Goal: Information Seeking & Learning: Learn about a topic

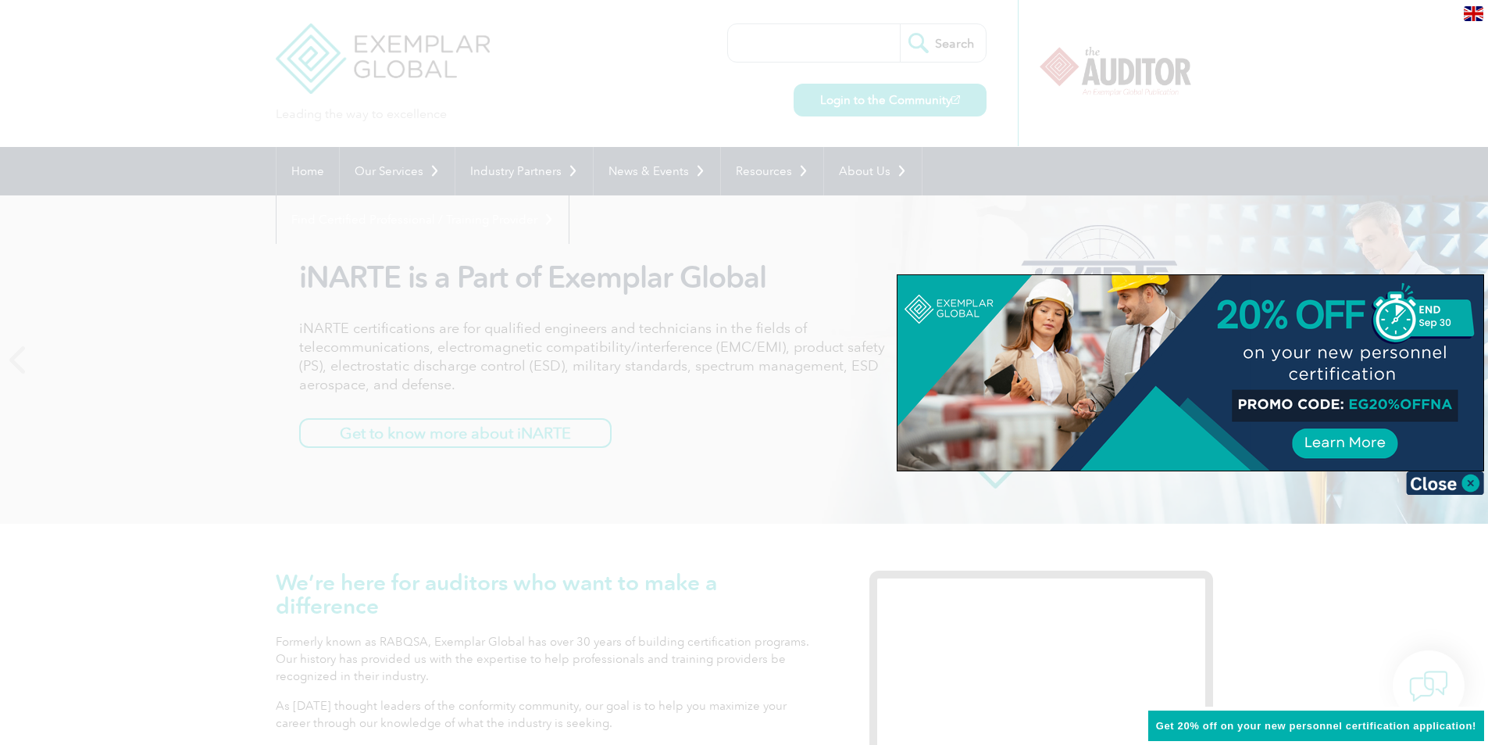
click at [530, 85] on div at bounding box center [744, 372] width 1488 height 745
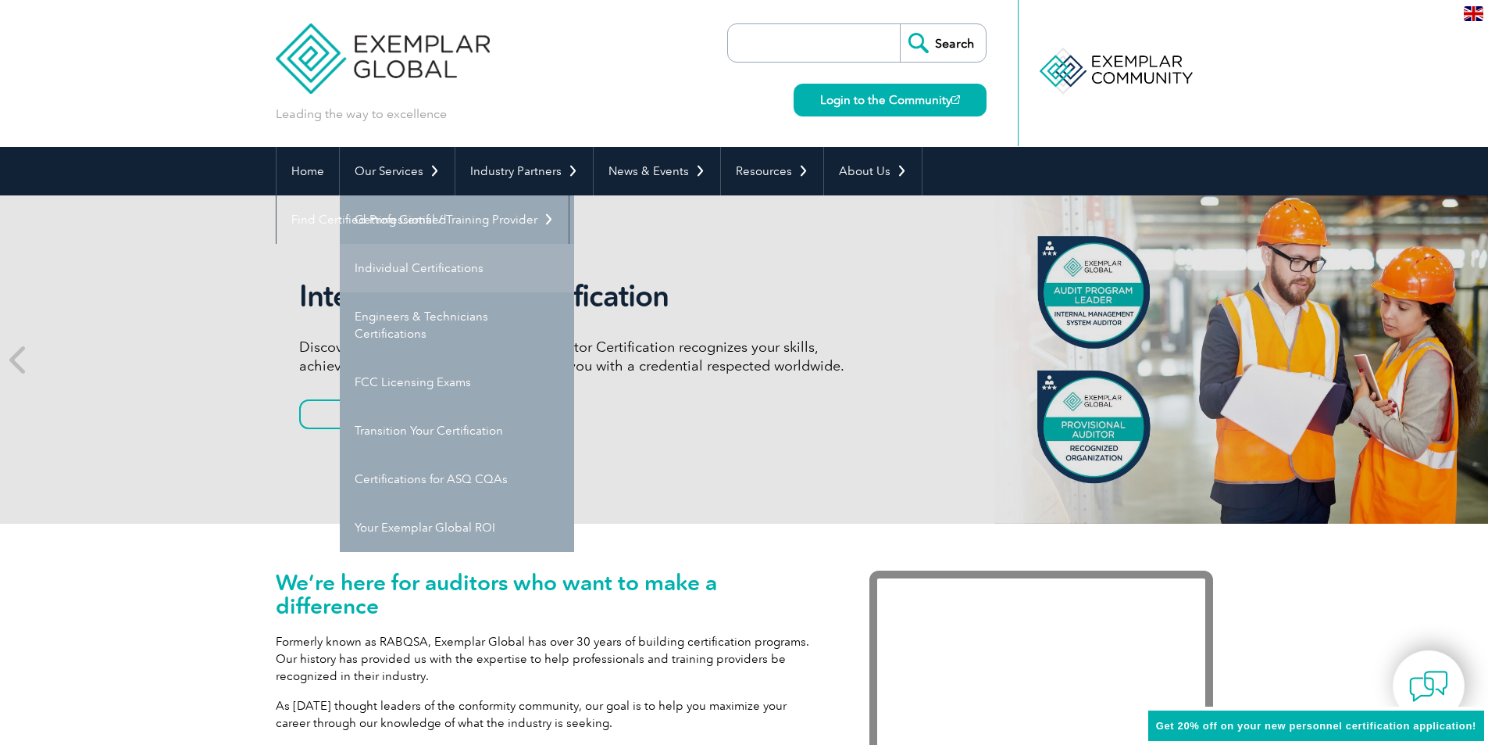
click at [401, 268] on link "Individual Certifications" at bounding box center [457, 268] width 234 height 48
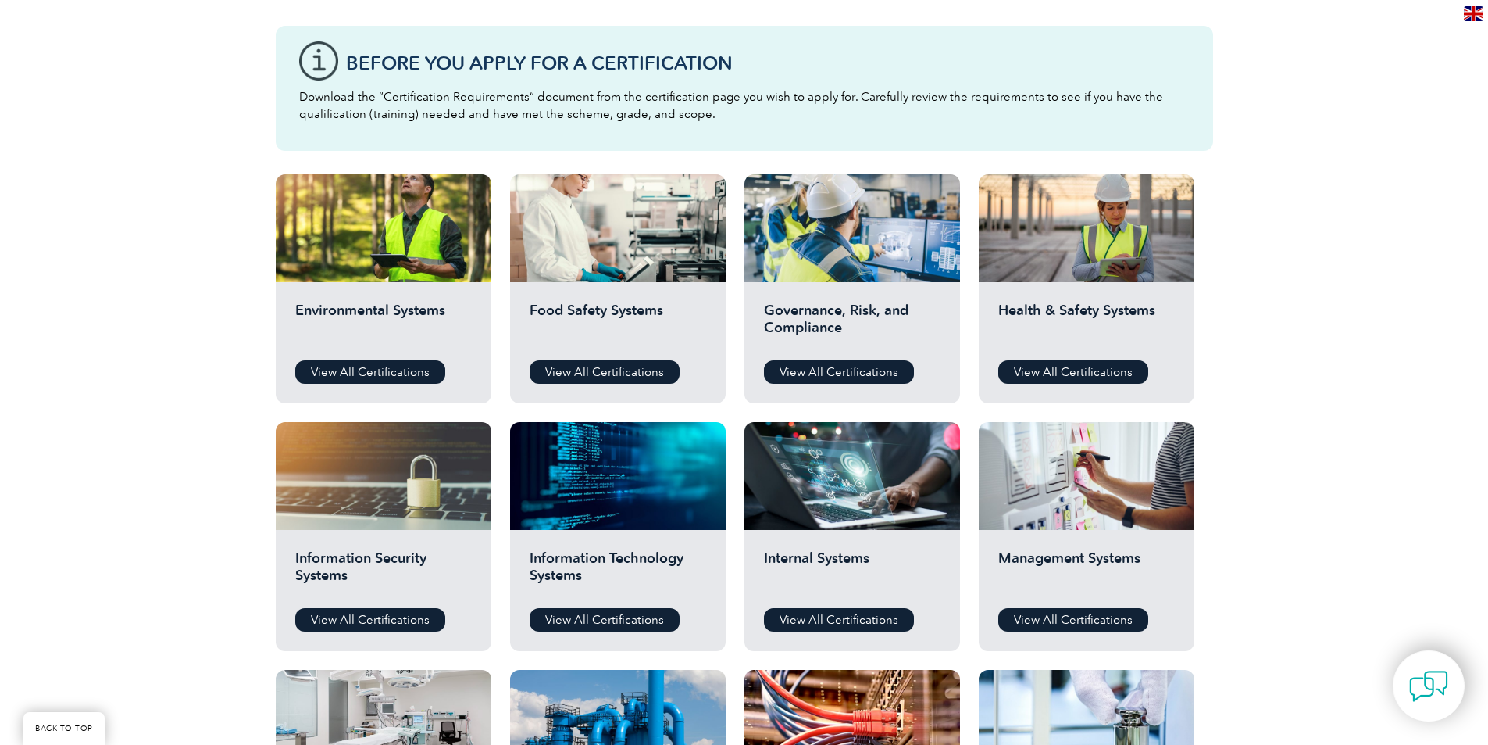
scroll to position [469, 0]
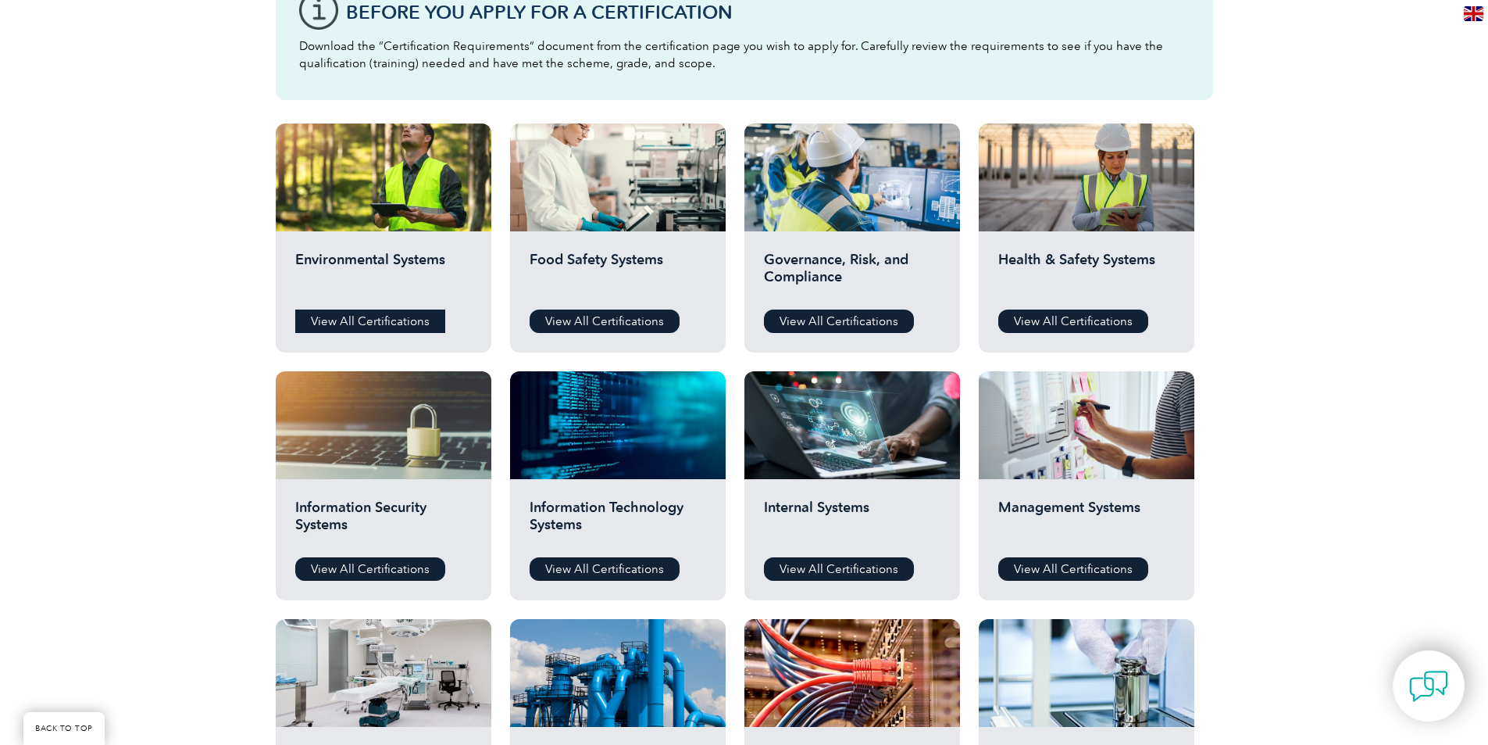
click at [356, 316] on link "View All Certifications" at bounding box center [370, 320] width 150 height 23
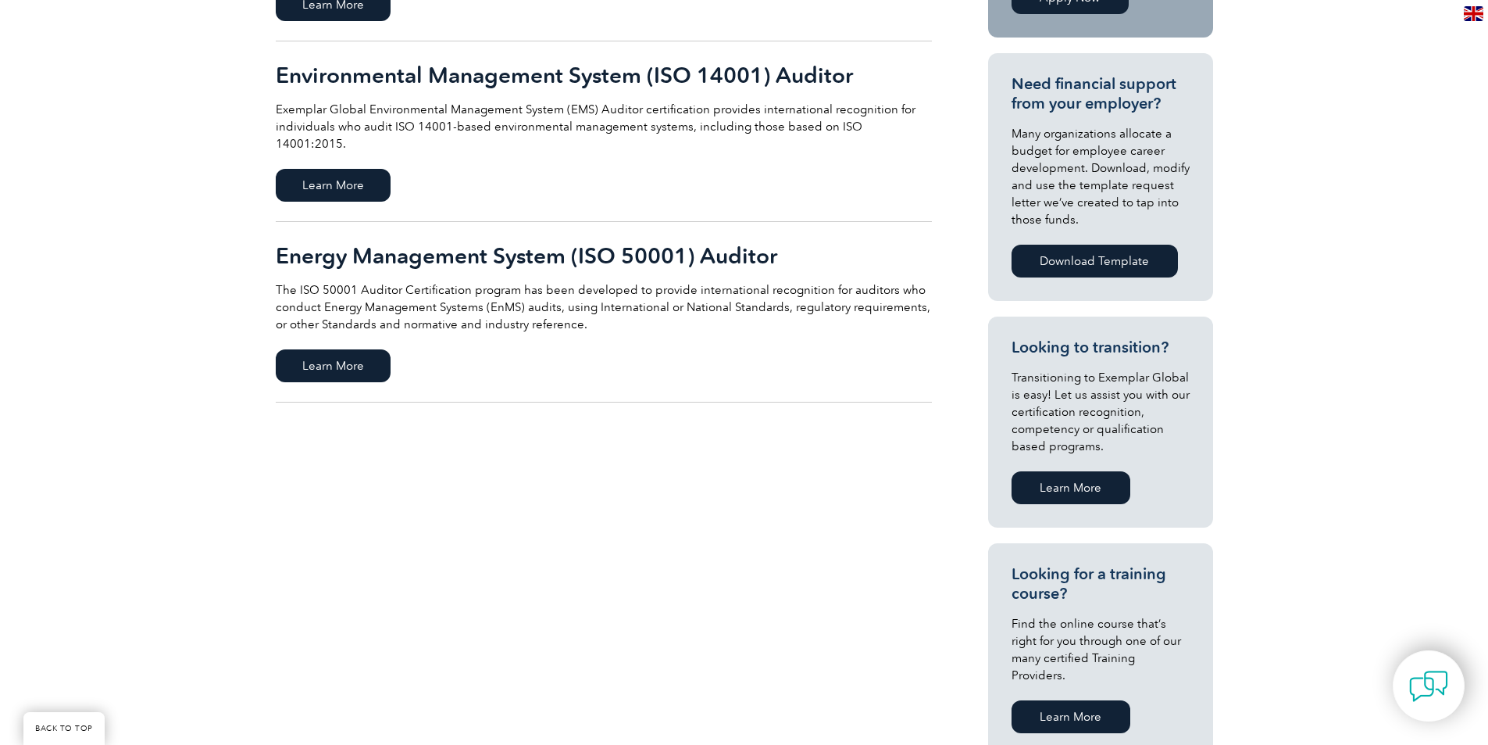
scroll to position [547, 0]
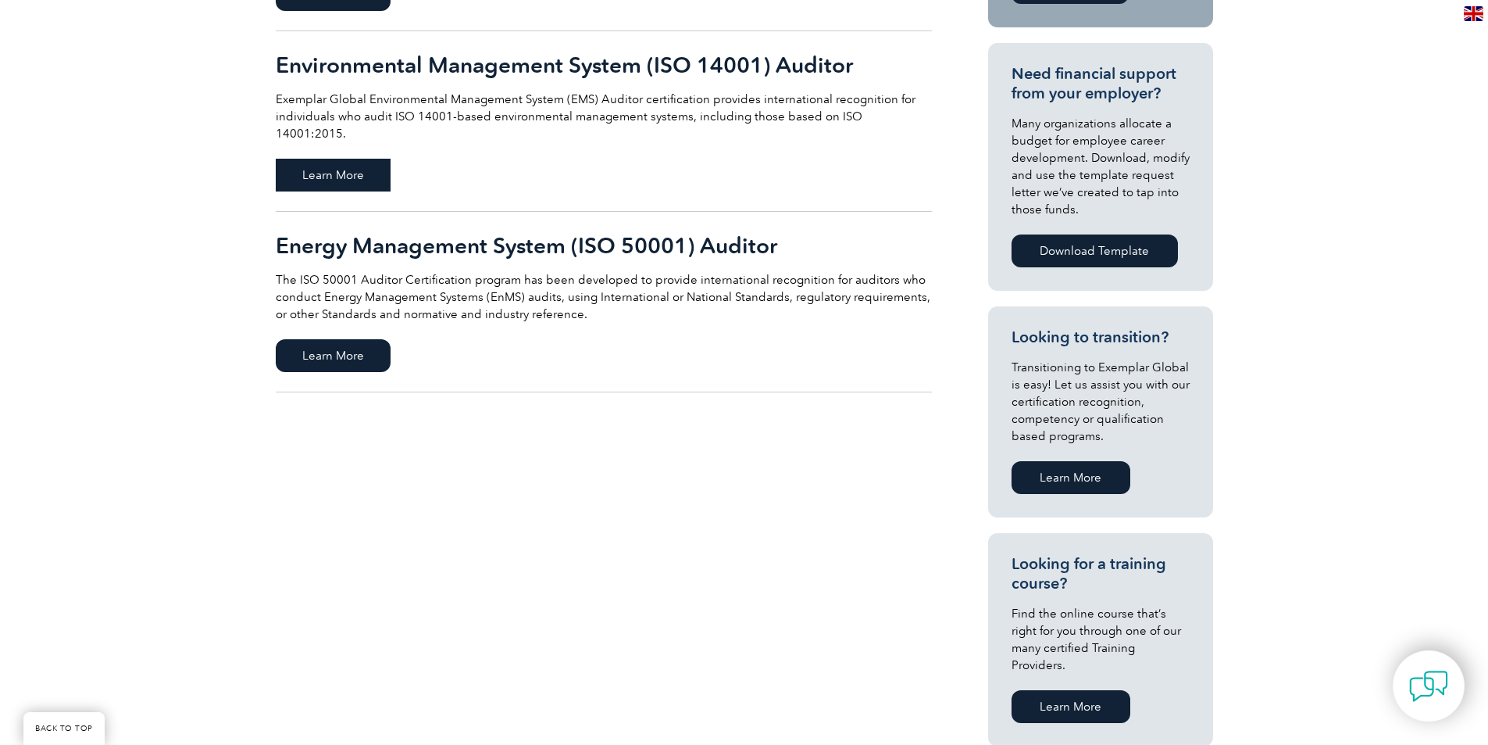
click at [352, 160] on span "Learn More" at bounding box center [333, 175] width 115 height 33
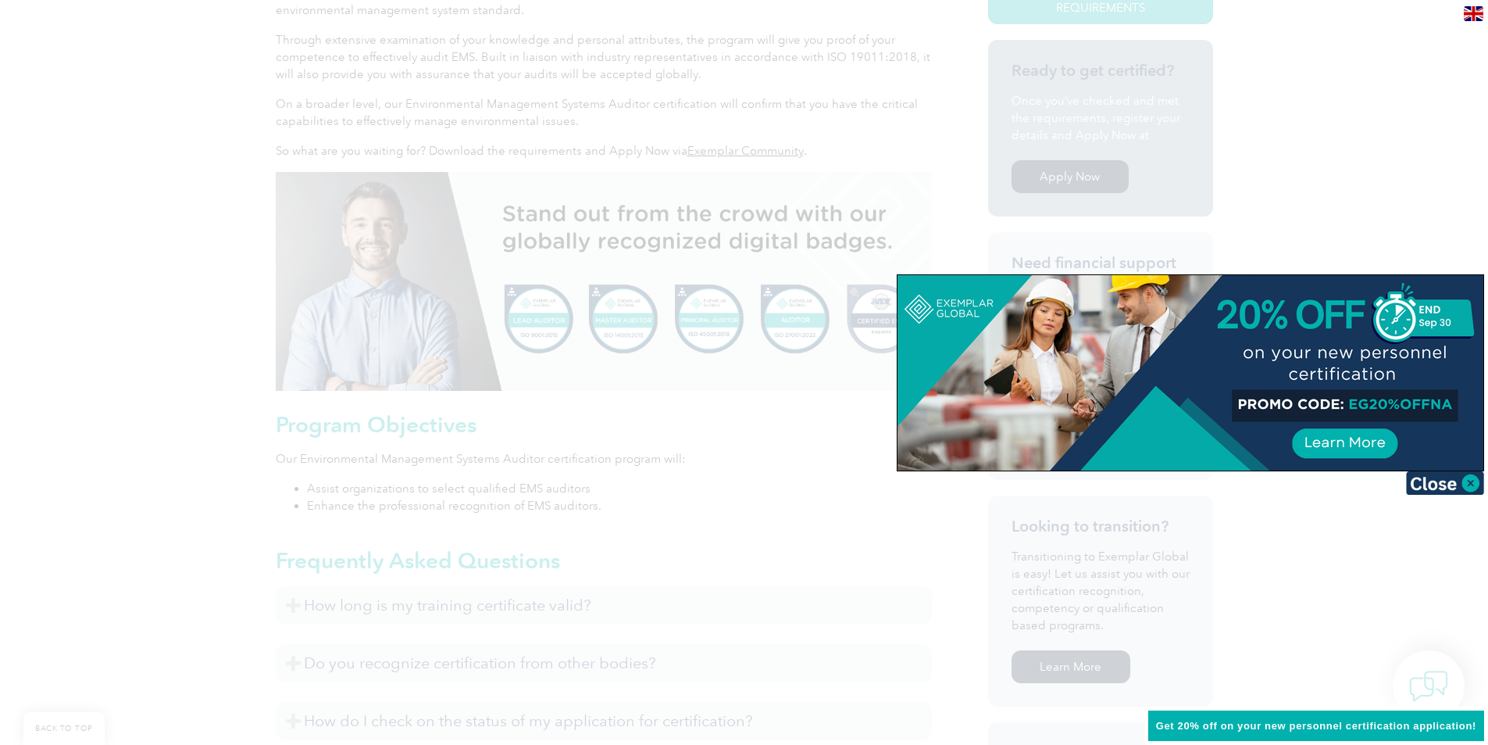
scroll to position [687, 0]
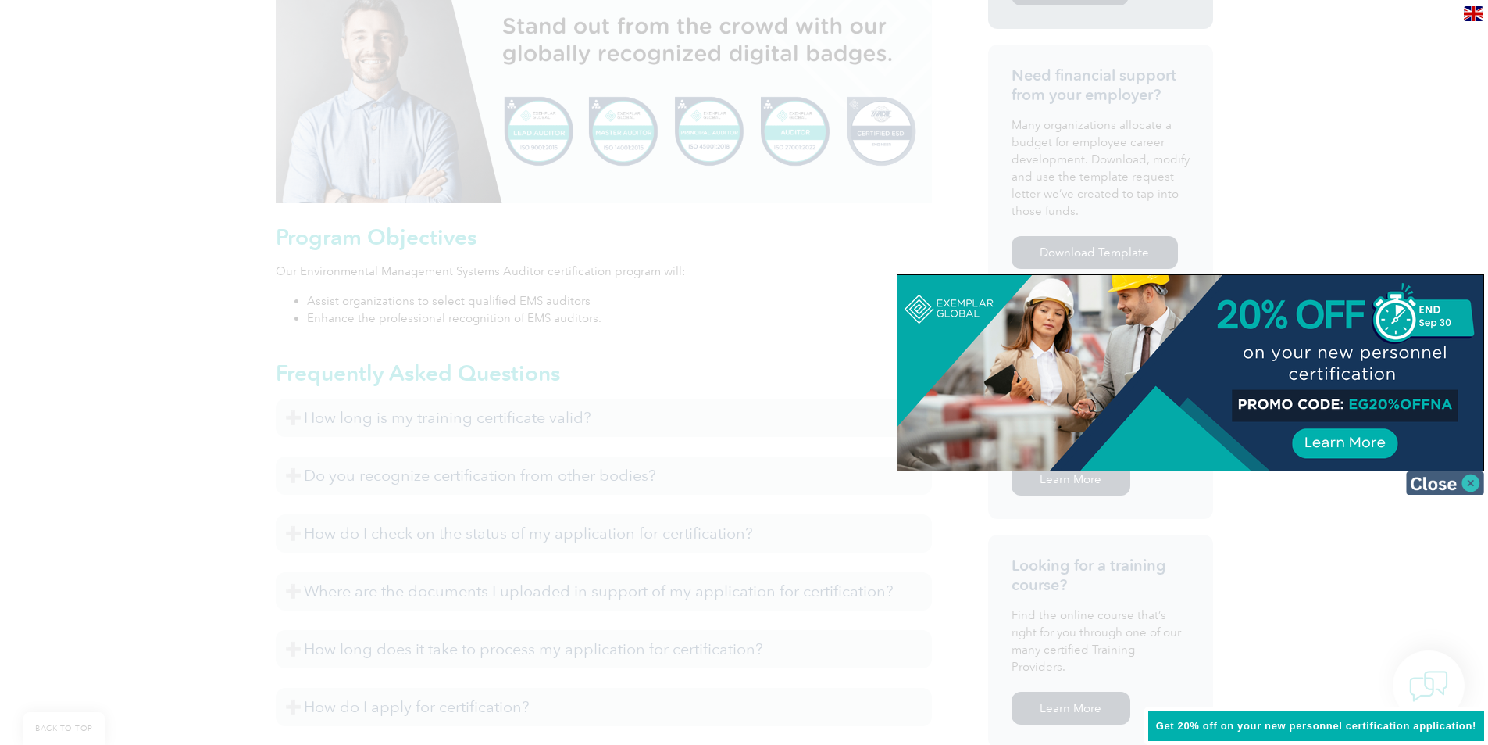
click at [1440, 484] on img at bounding box center [1445, 482] width 78 height 23
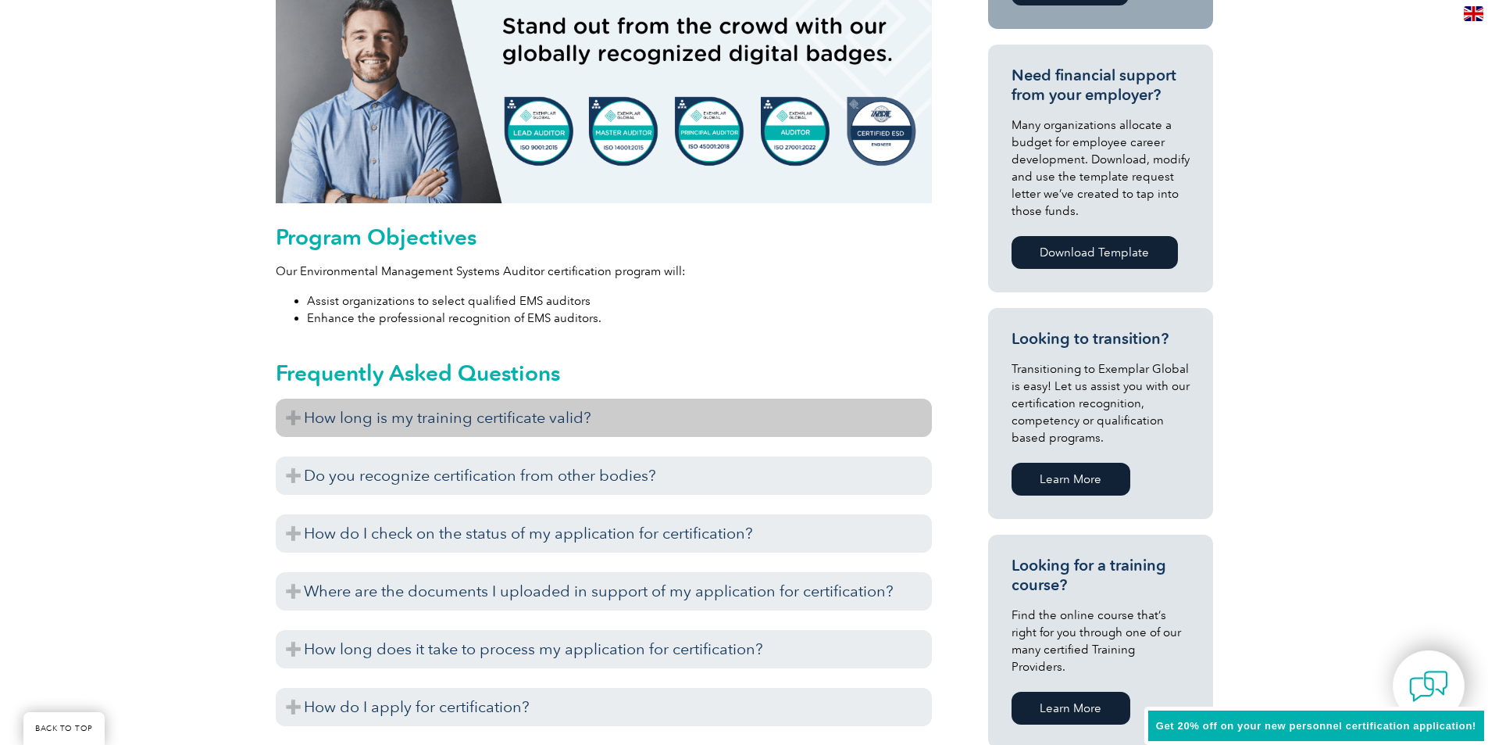
click at [575, 428] on h3 "How long is my training certificate valid?" at bounding box center [604, 417] width 656 height 38
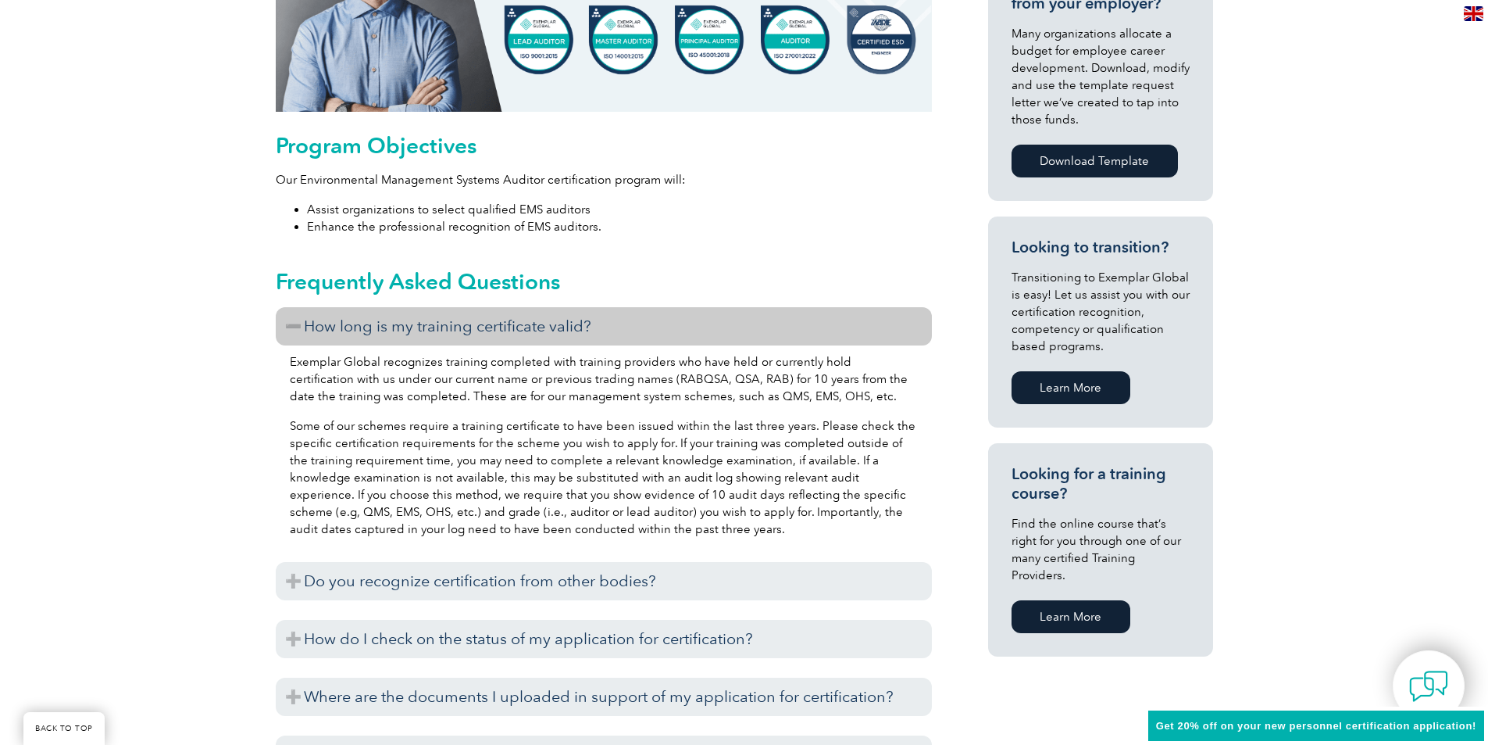
scroll to position [921, 0]
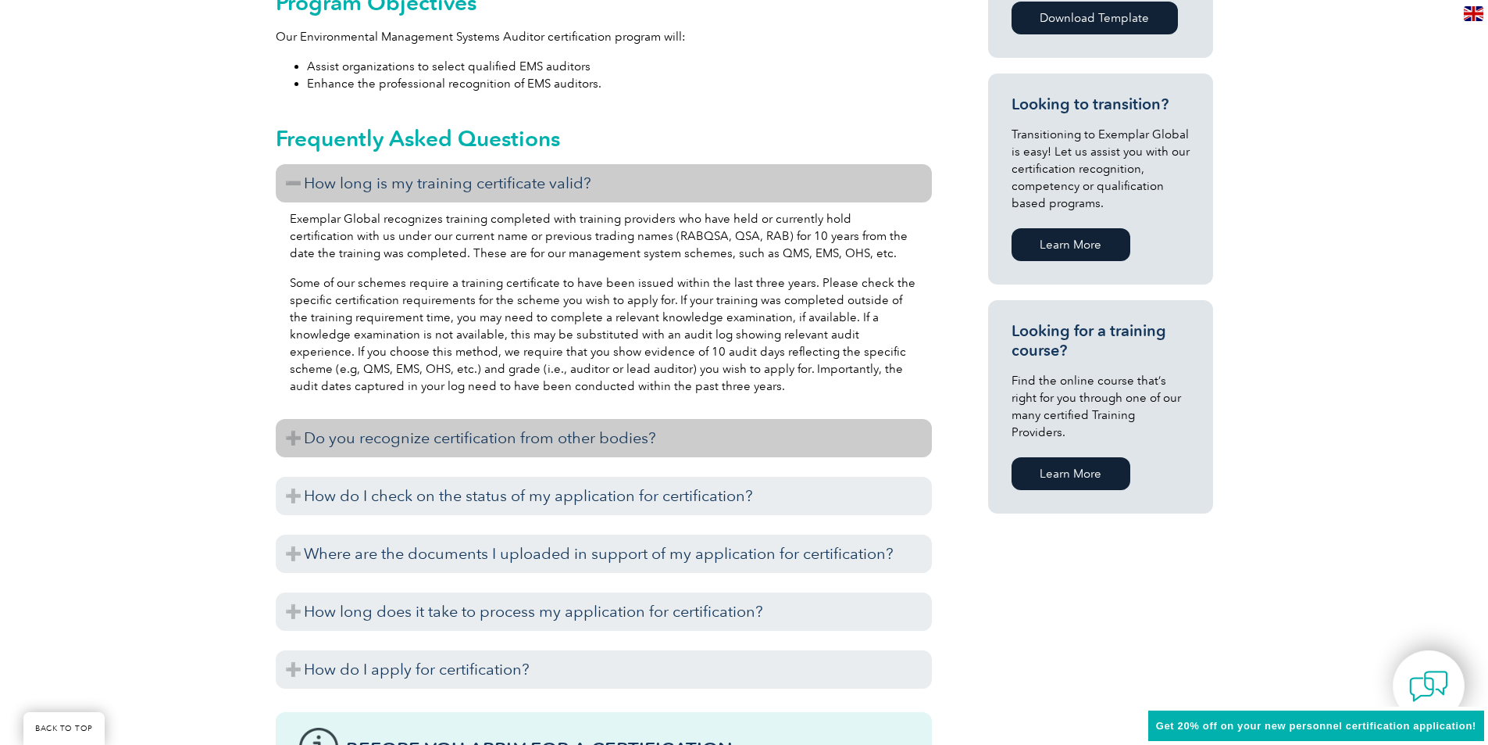
click at [598, 441] on h3 "Do you recognize certification from other bodies?" at bounding box center [604, 438] width 656 height 38
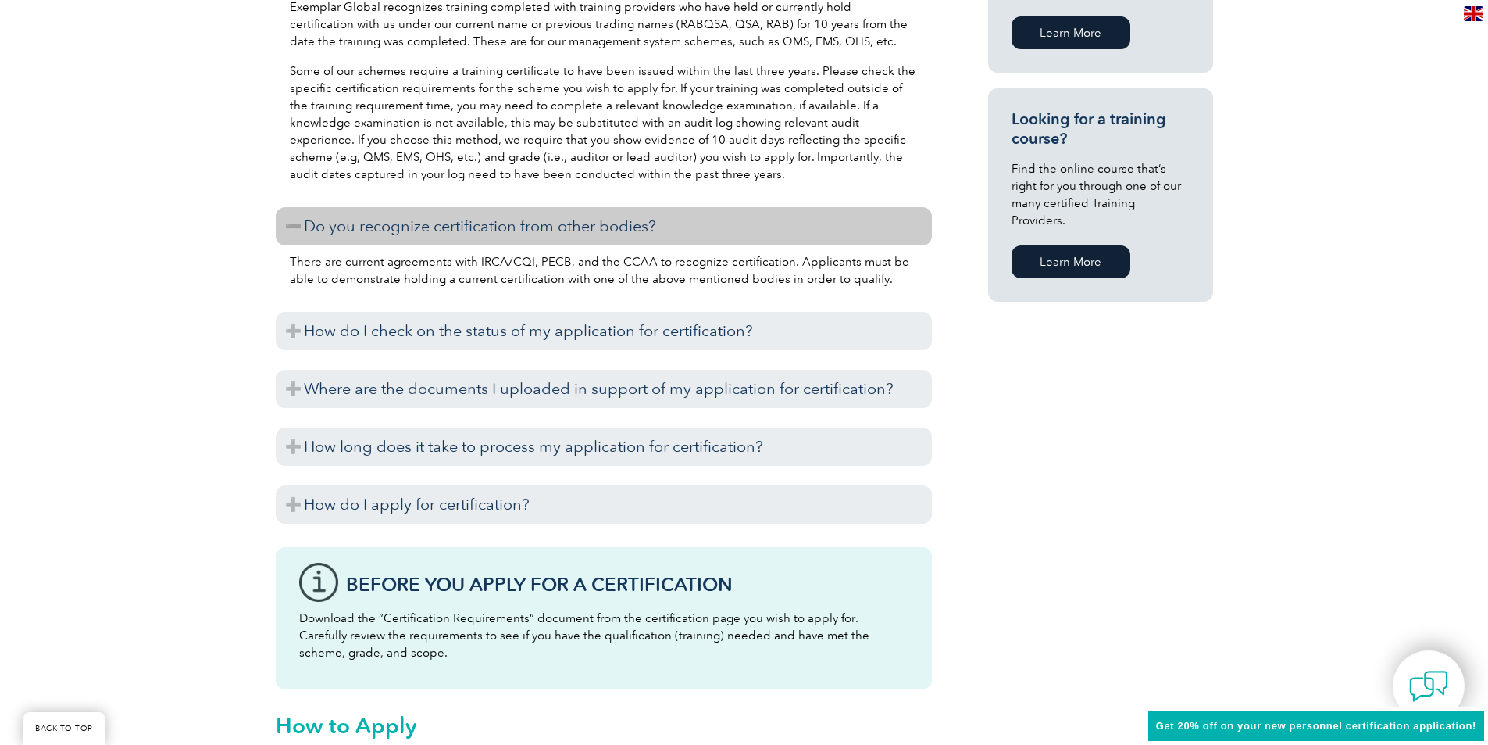
scroll to position [1155, 0]
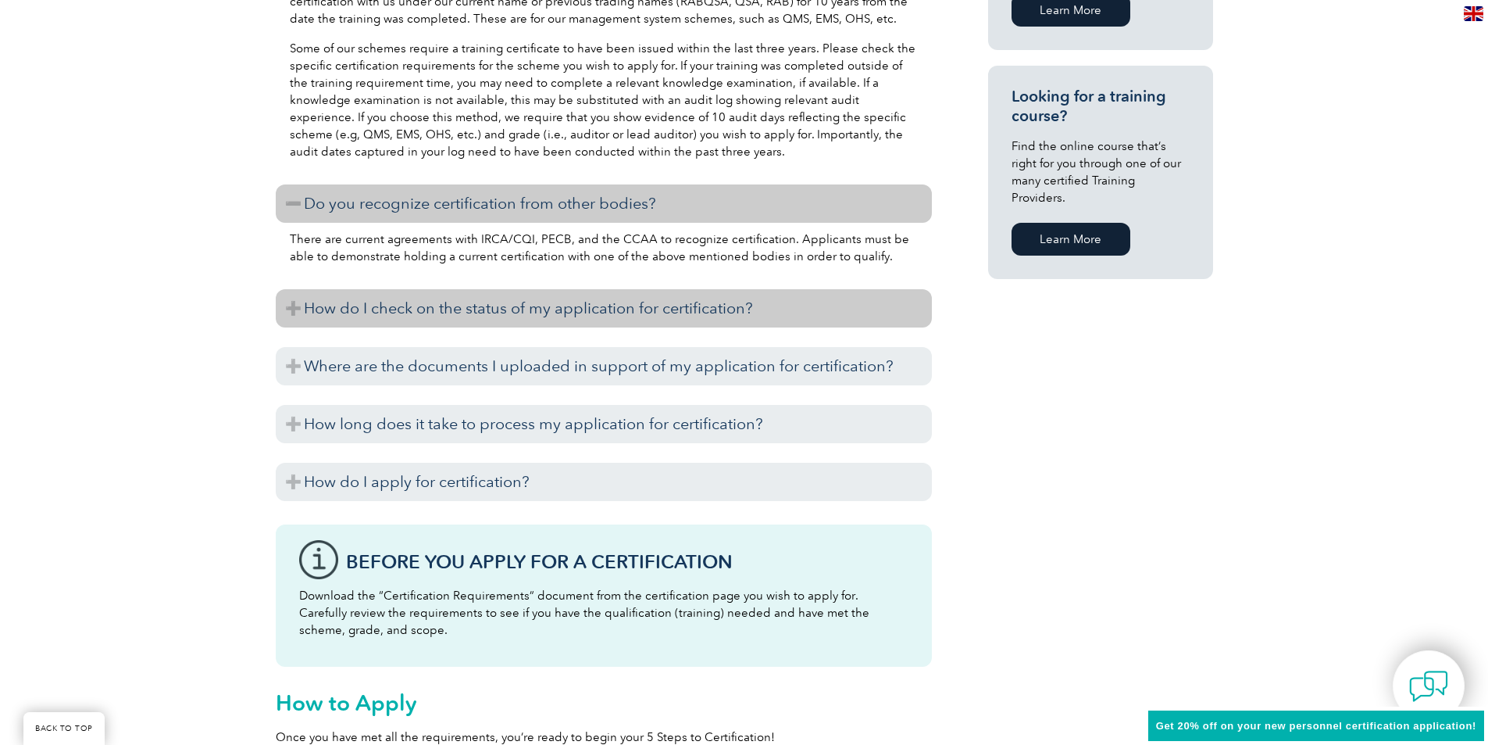
click at [659, 313] on h3 "How do I check on the status of my application for certification?" at bounding box center [604, 308] width 656 height 38
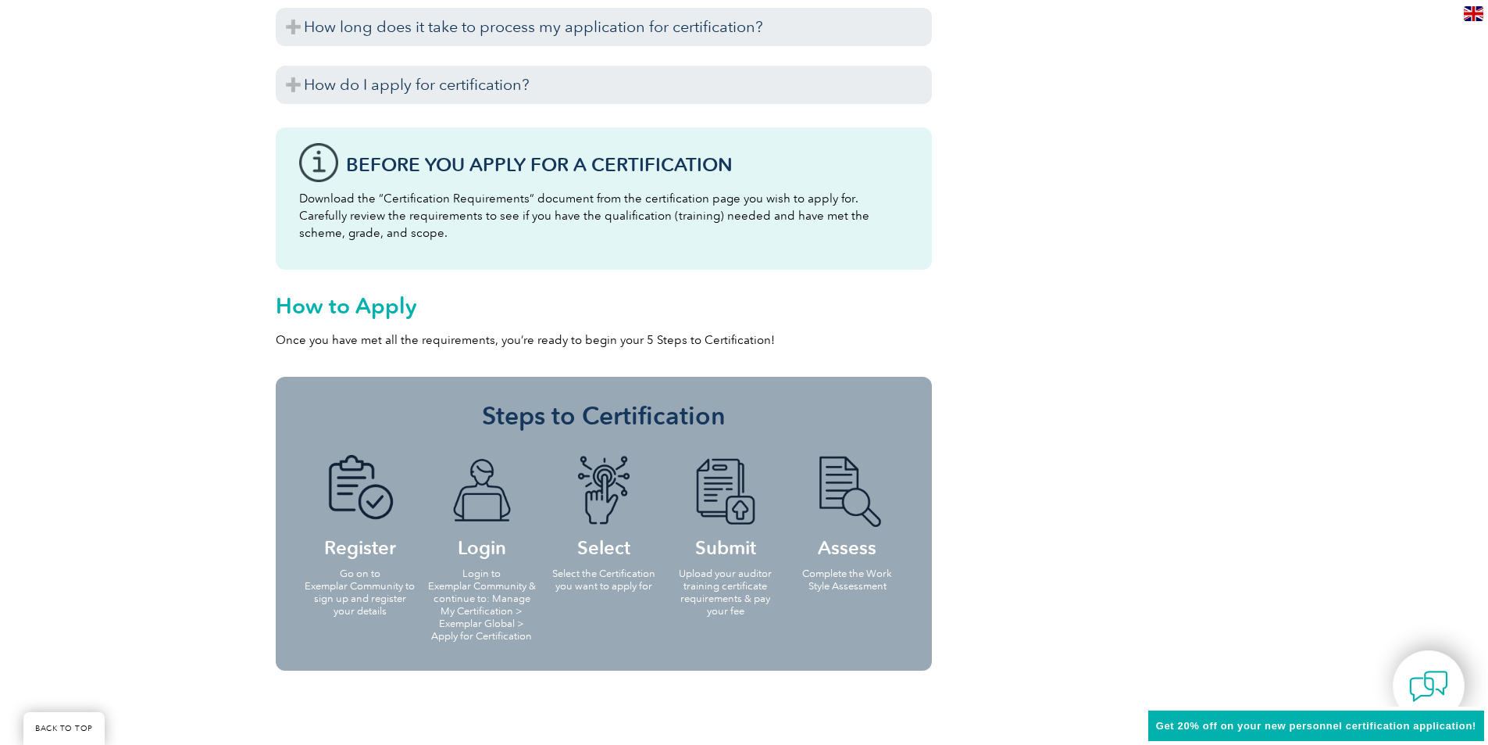
scroll to position [1780, 0]
